Goal: Task Accomplishment & Management: Use online tool/utility

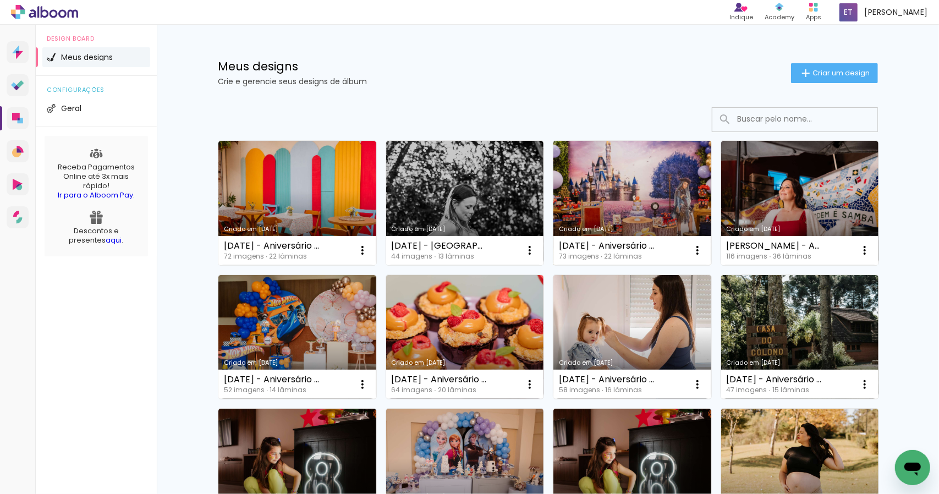
click at [633, 191] on link "Criado em [DATE]" at bounding box center [632, 203] width 158 height 124
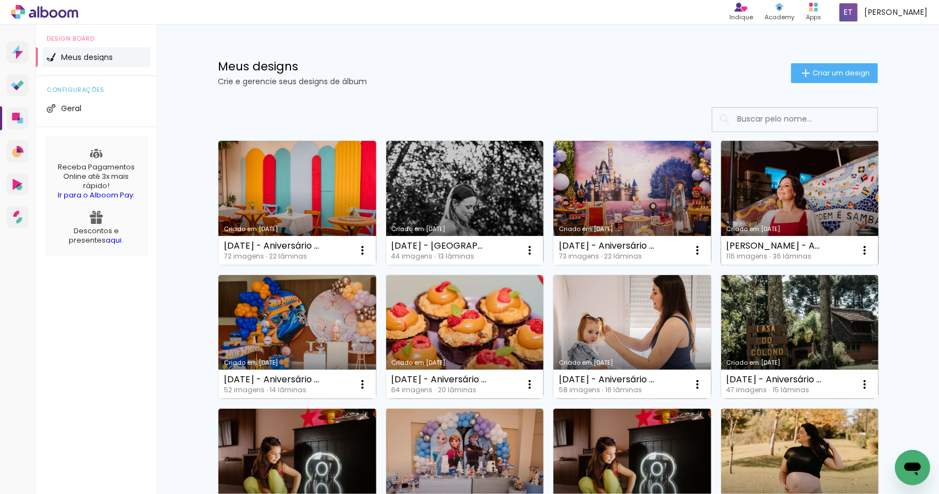
click at [801, 161] on link "Criado em [DATE]" at bounding box center [800, 203] width 158 height 124
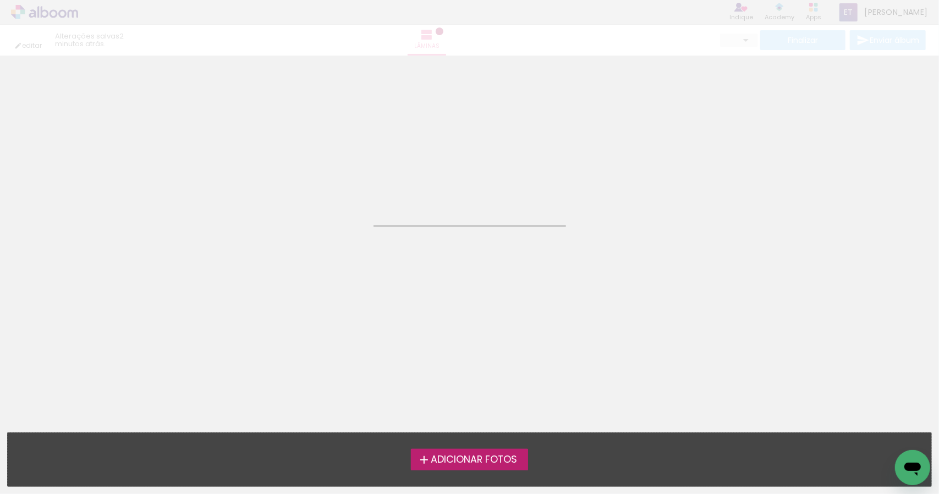
click at [801, 161] on neon-animated-pages "Confirmar Cancelar" at bounding box center [469, 275] width 939 height 438
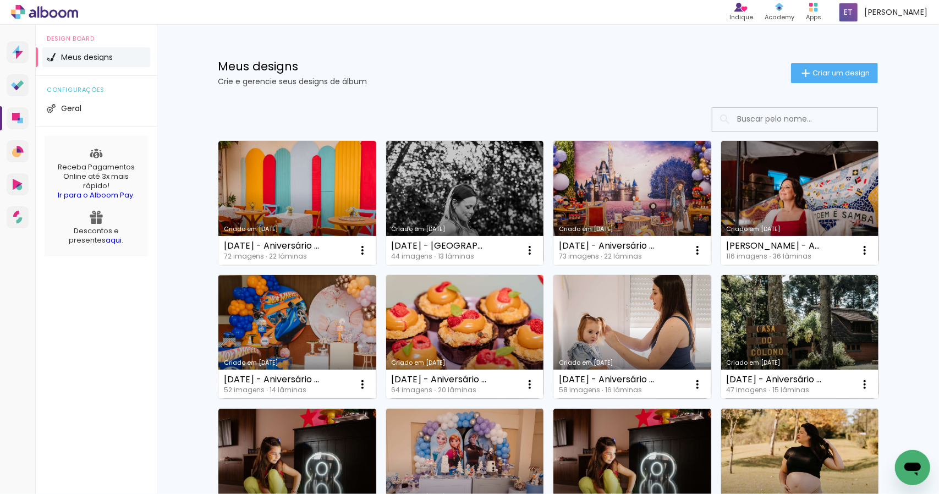
click at [306, 325] on link "Criado em [DATE]" at bounding box center [297, 337] width 158 height 124
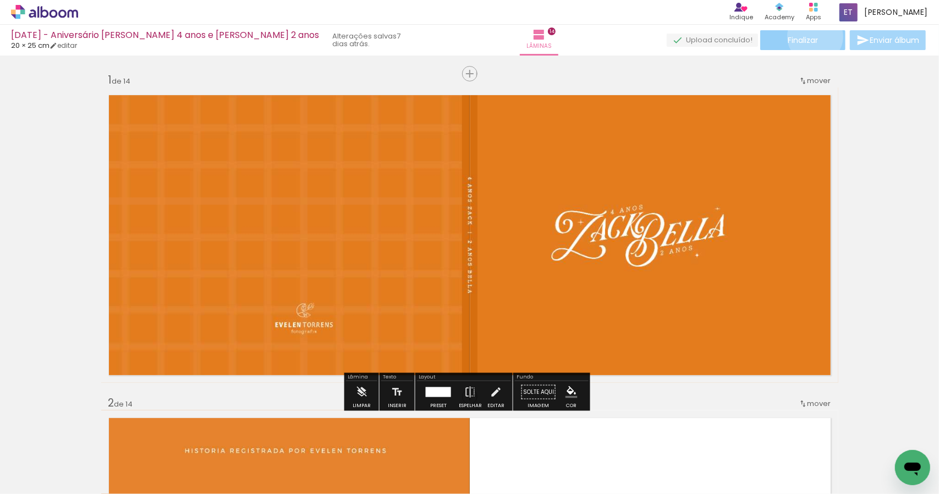
click at [811, 36] on span "Finalizar" at bounding box center [803, 40] width 30 height 8
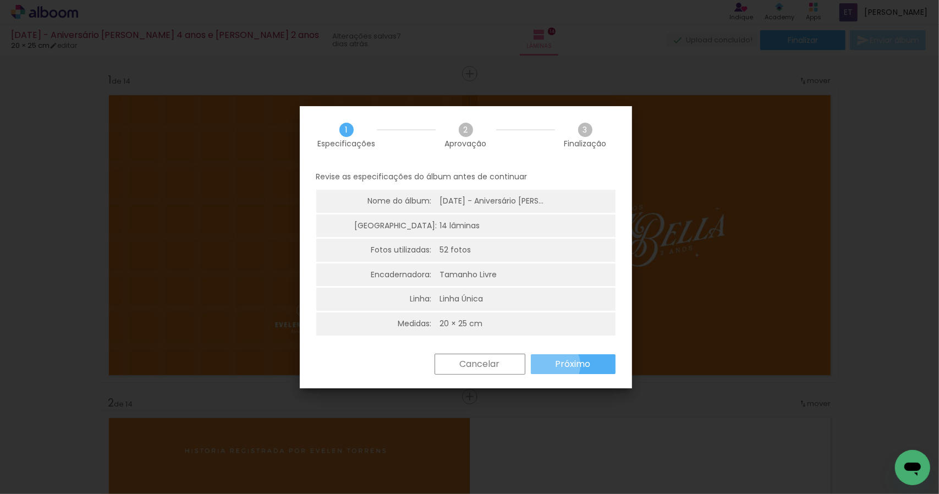
click at [553, 365] on paper-button "Próximo" at bounding box center [573, 364] width 85 height 20
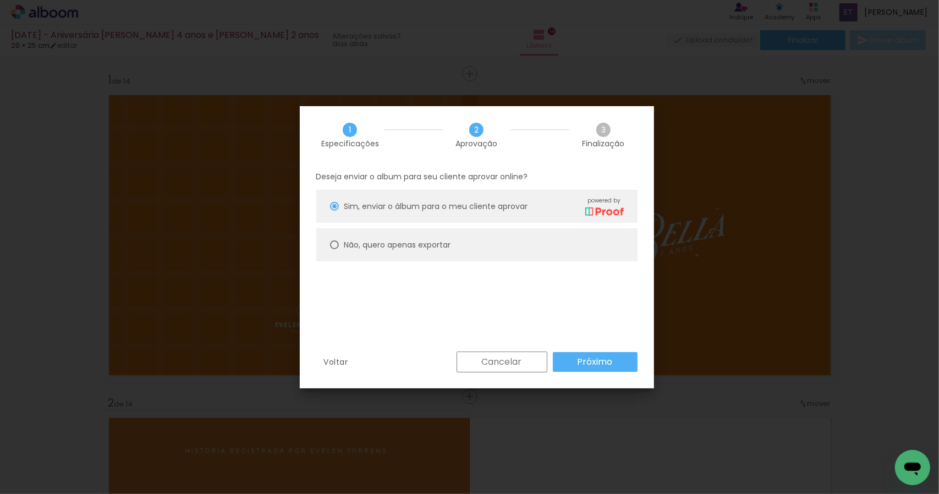
click at [0, 0] on slot "Não, quero apenas exportar" at bounding box center [0, 0] width 0 height 0
type paper-radio-button "on"
click at [0, 0] on slot "Próximo" at bounding box center [0, 0] width 0 height 0
type input "Alta, 300 DPI"
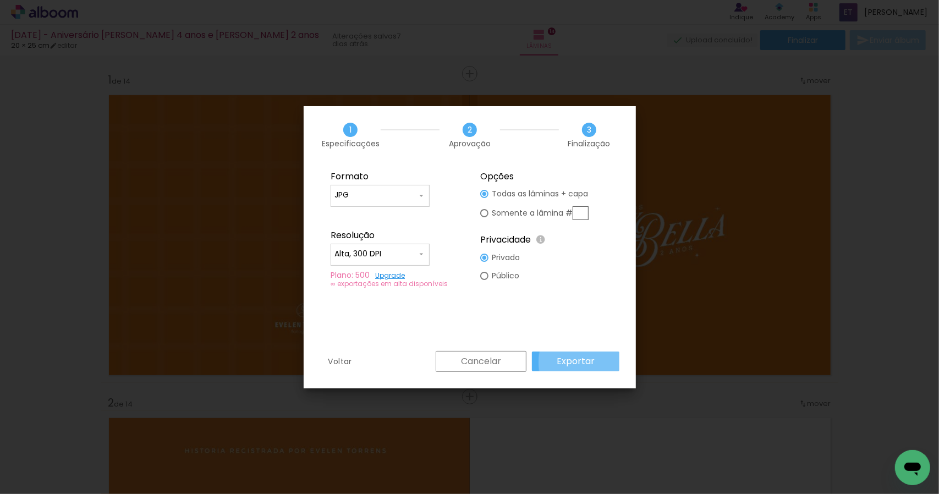
click at [0, 0] on slot "Exportar" at bounding box center [0, 0] width 0 height 0
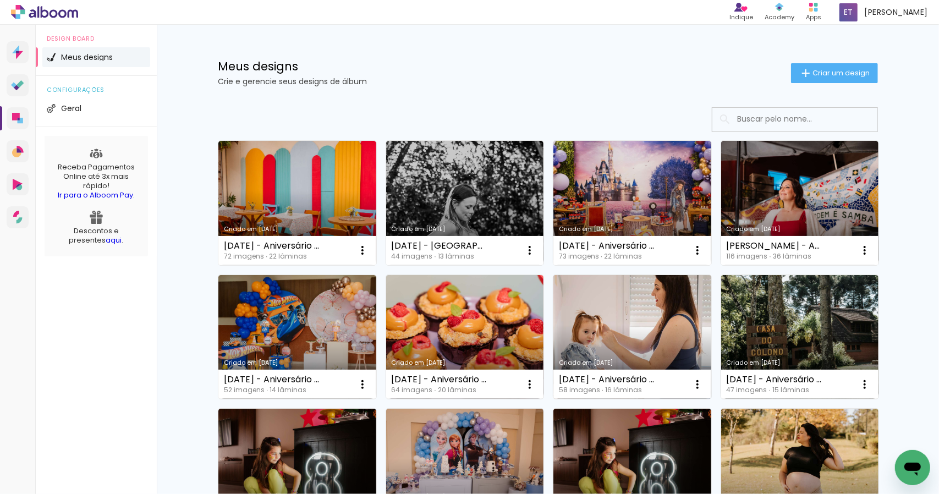
click at [633, 340] on link "Criado em [DATE]" at bounding box center [632, 337] width 158 height 124
